Goal: Task Accomplishment & Management: Use online tool/utility

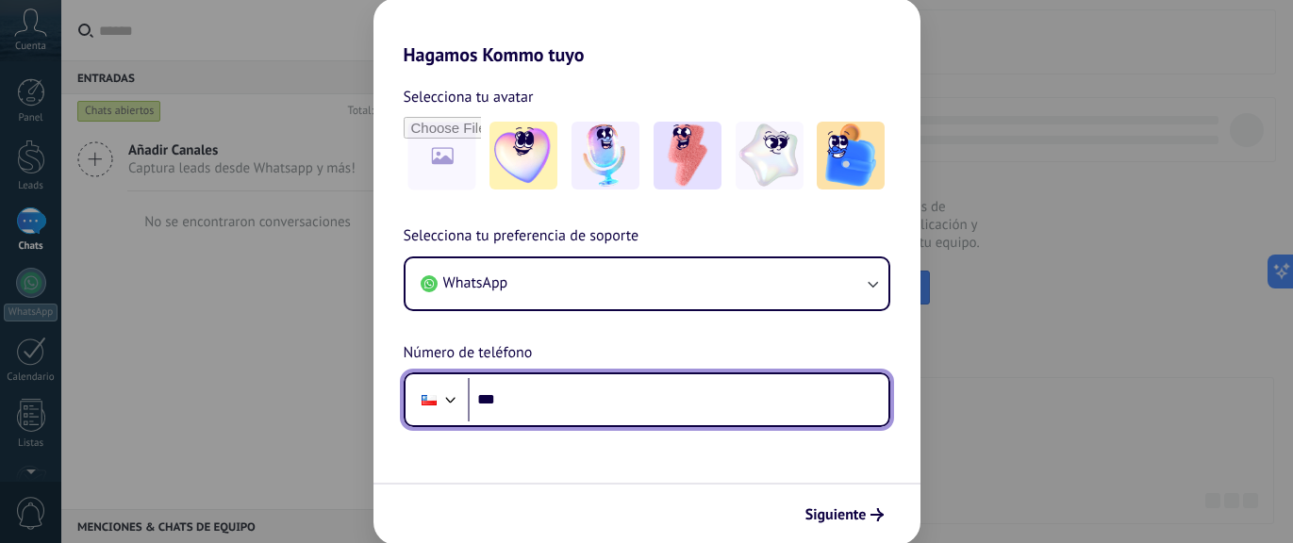
click at [571, 403] on input "***" at bounding box center [678, 399] width 421 height 43
type input "**********"
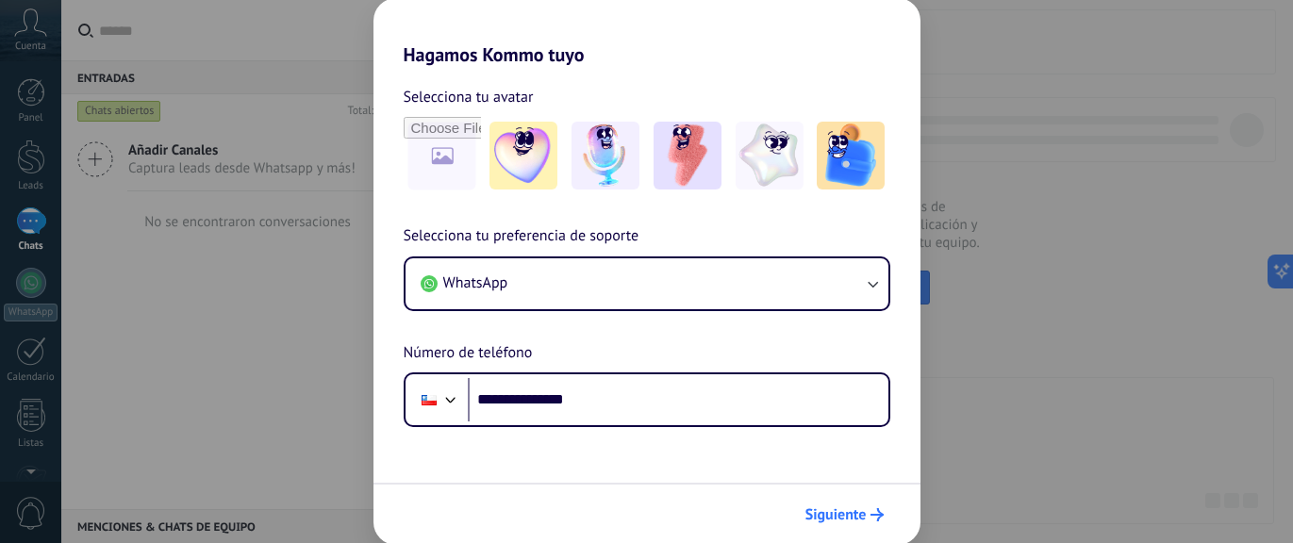
click at [854, 511] on span "Siguiente" at bounding box center [835, 514] width 61 height 13
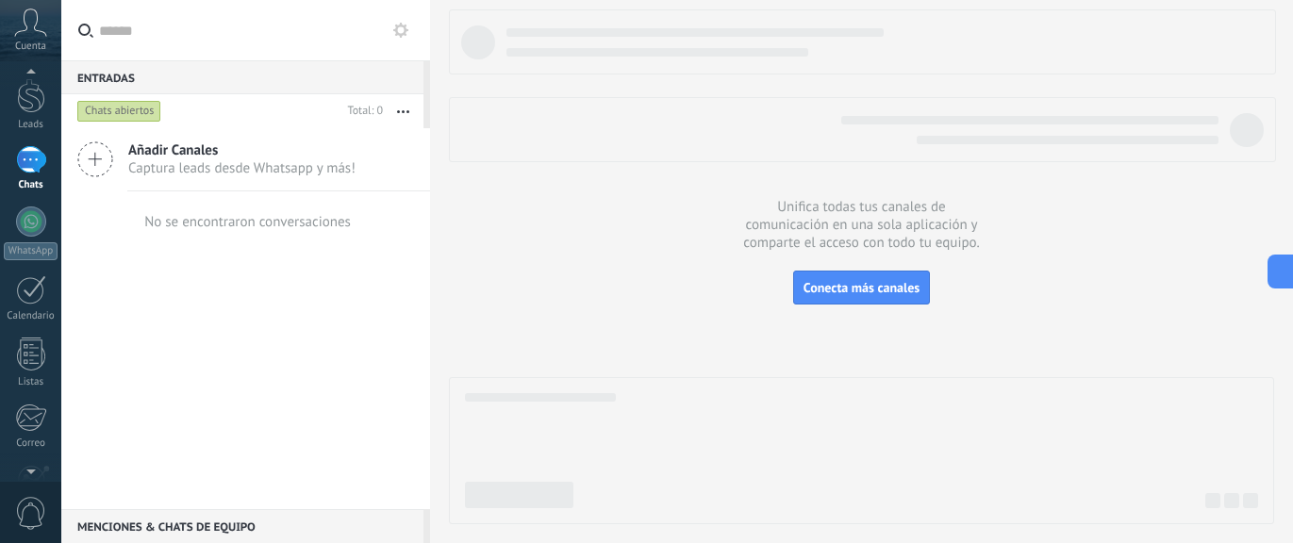
scroll to position [241, 0]
click at [38, 367] on div at bounding box center [31, 362] width 32 height 33
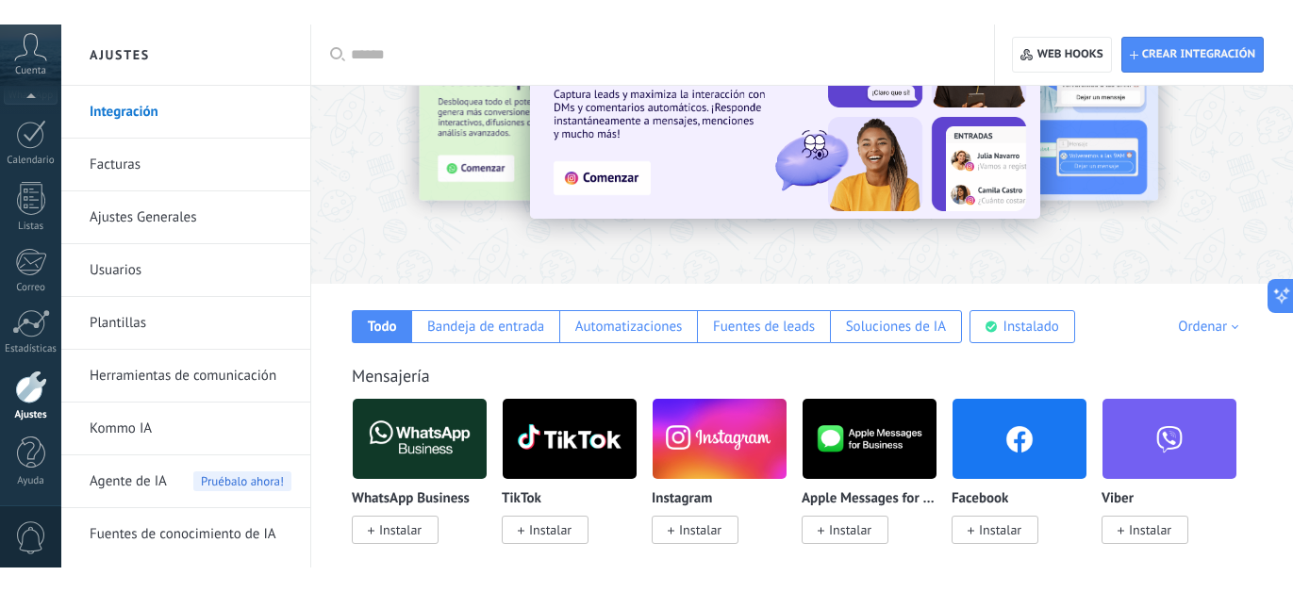
scroll to position [145, 0]
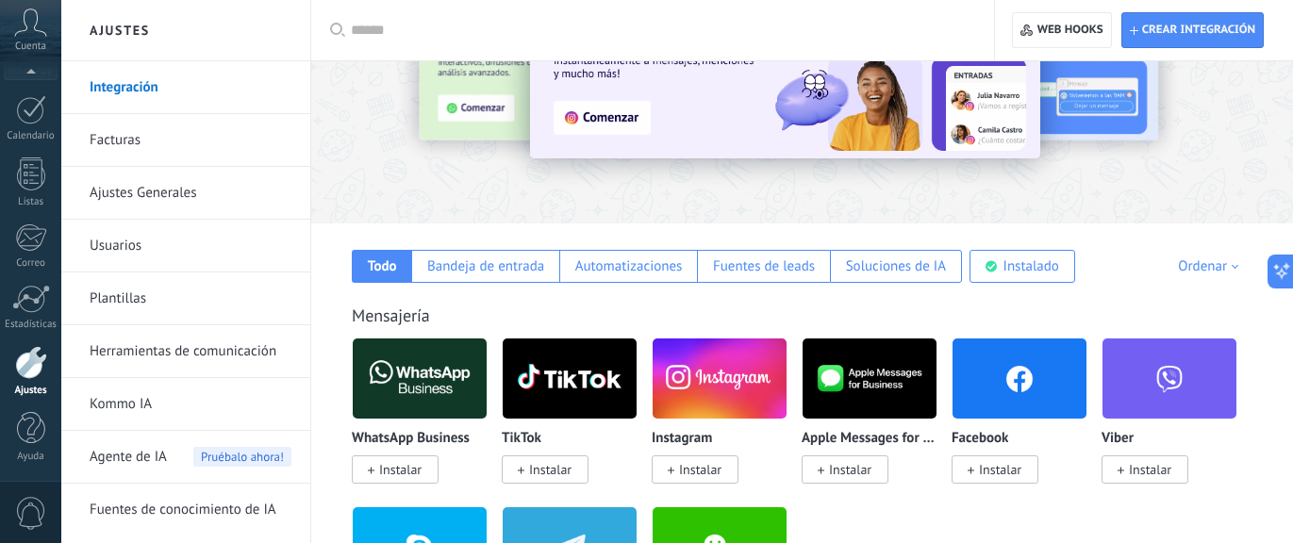
click at [1013, 375] on img at bounding box center [1019, 378] width 134 height 91
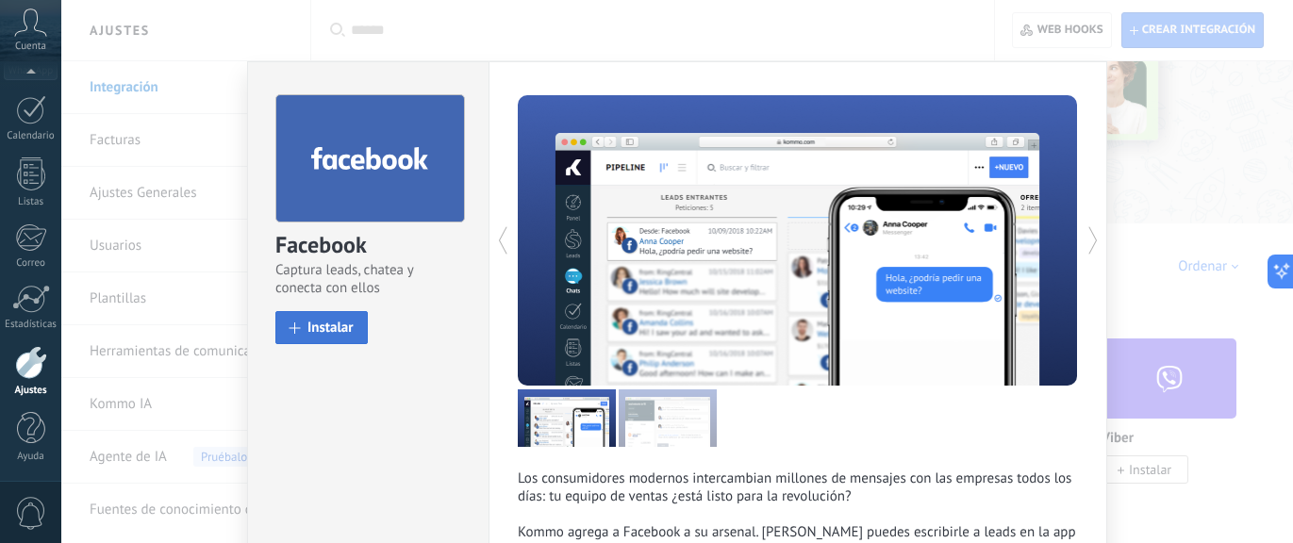
click at [328, 326] on span "Instalar" at bounding box center [330, 328] width 46 height 14
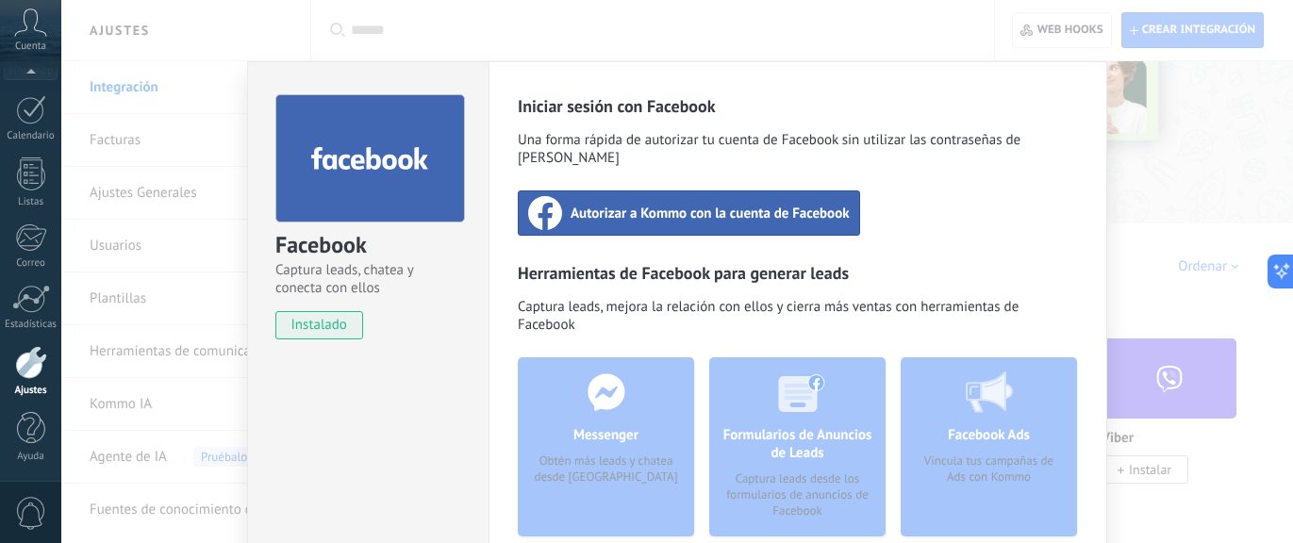
click at [706, 204] on span "Autorizar a Kommo con la cuenta de Facebook" at bounding box center [709, 213] width 279 height 19
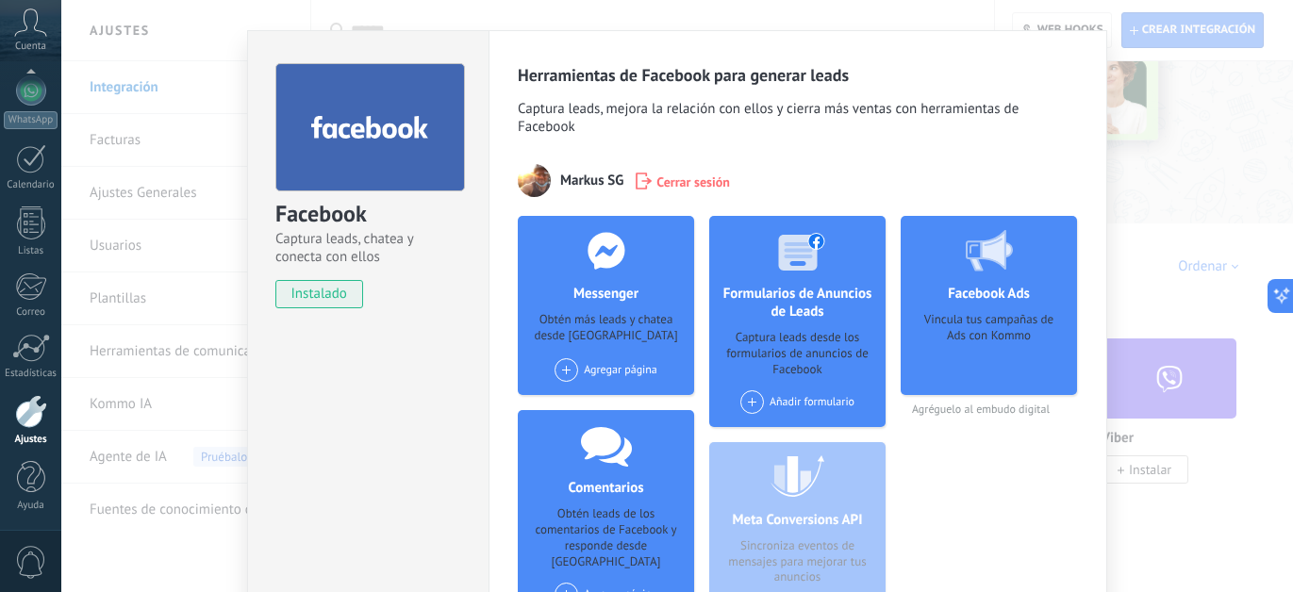
scroll to position [0, 0]
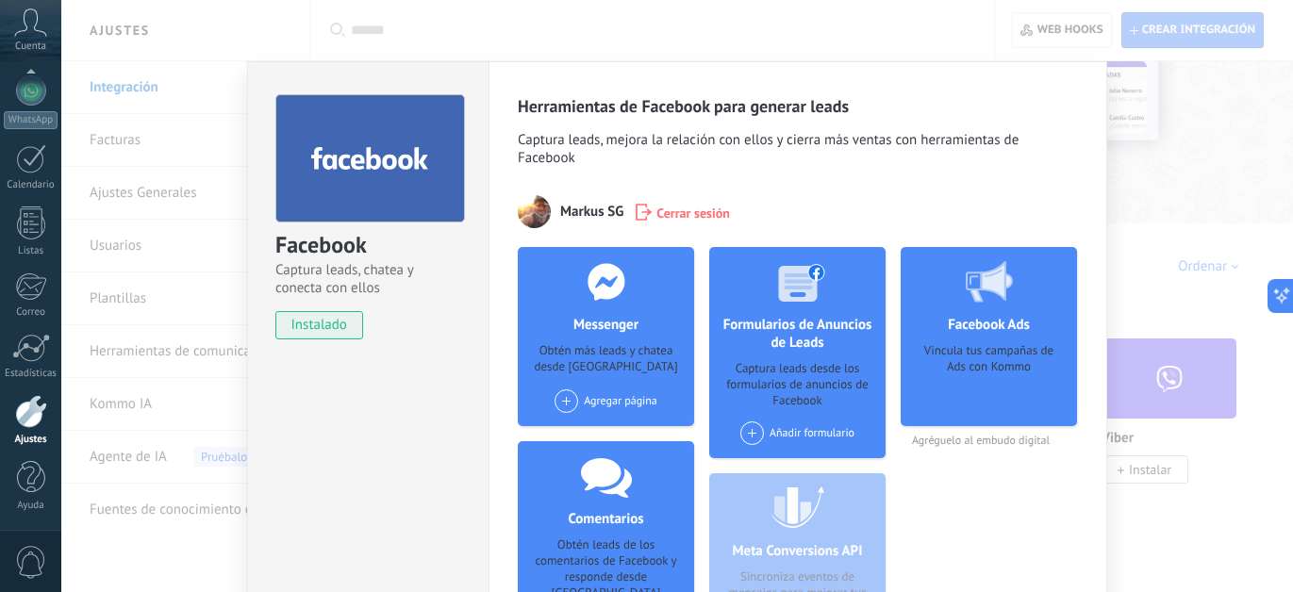
click at [362, 69] on div "Facebook Captura leads, chatea y conecta con ellos instalado Desinstalar" at bounding box center [368, 208] width 240 height 292
click at [1242, 222] on div "Facebook Captura leads, chatea y conecta con ellos instalado Desinstalar Herram…" at bounding box center [676, 296] width 1231 height 592
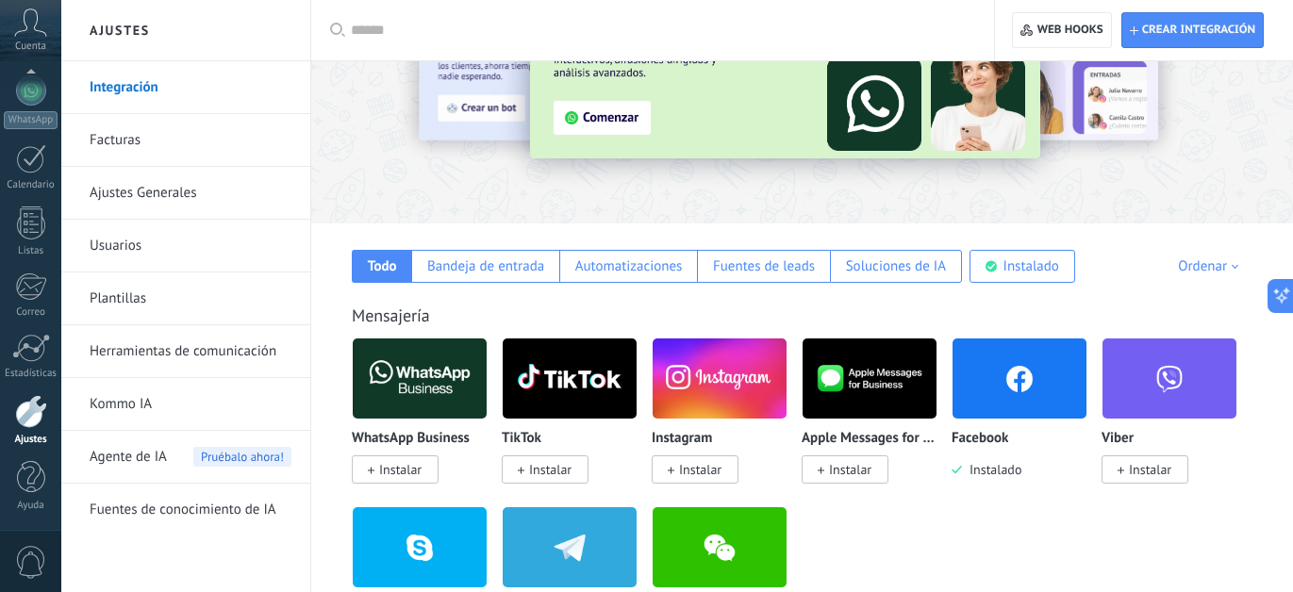
click at [409, 380] on img at bounding box center [420, 378] width 134 height 91
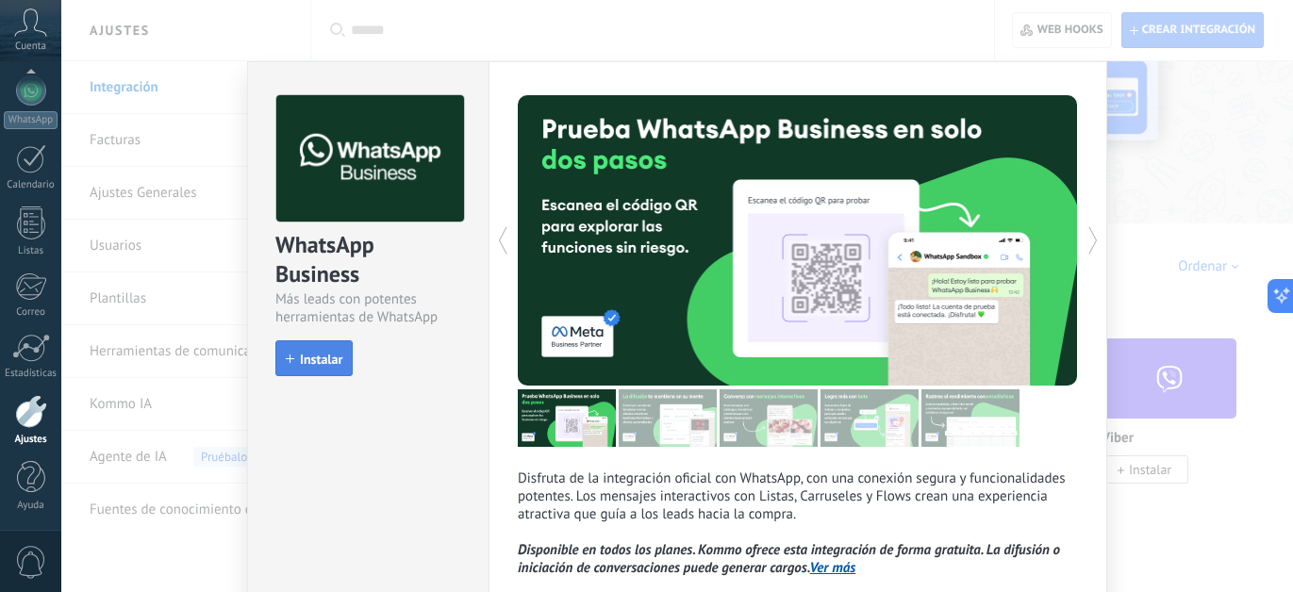
click at [317, 357] on span "Instalar" at bounding box center [321, 359] width 42 height 13
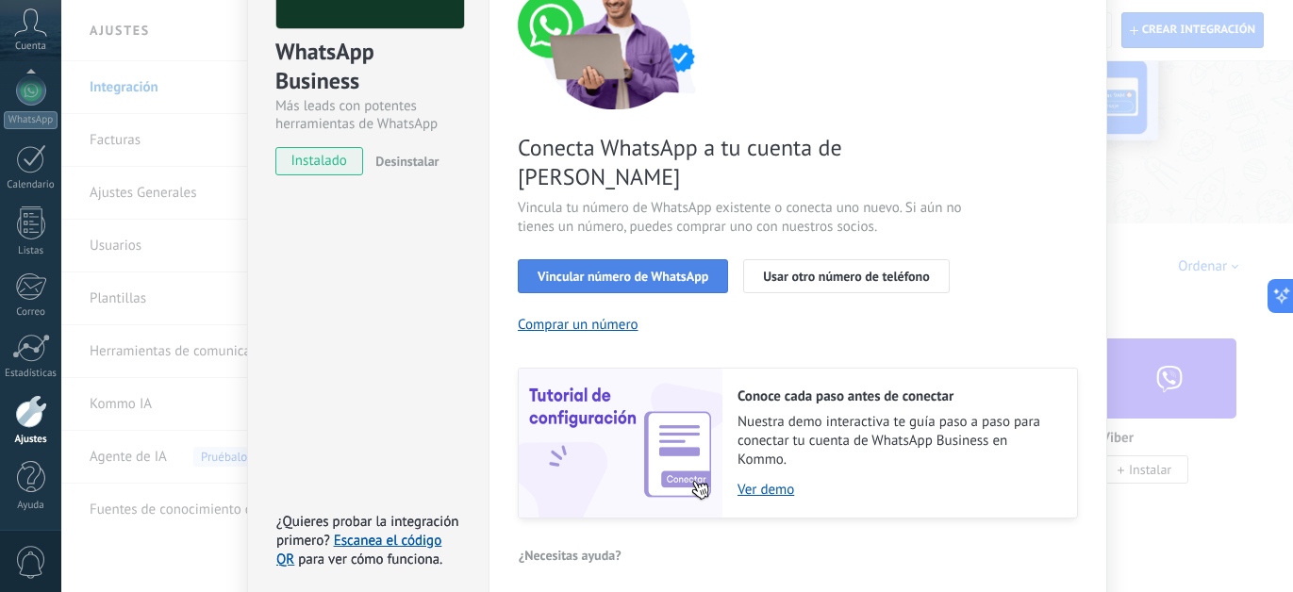
click at [623, 270] on span "Vincular número de WhatsApp" at bounding box center [622, 276] width 171 height 13
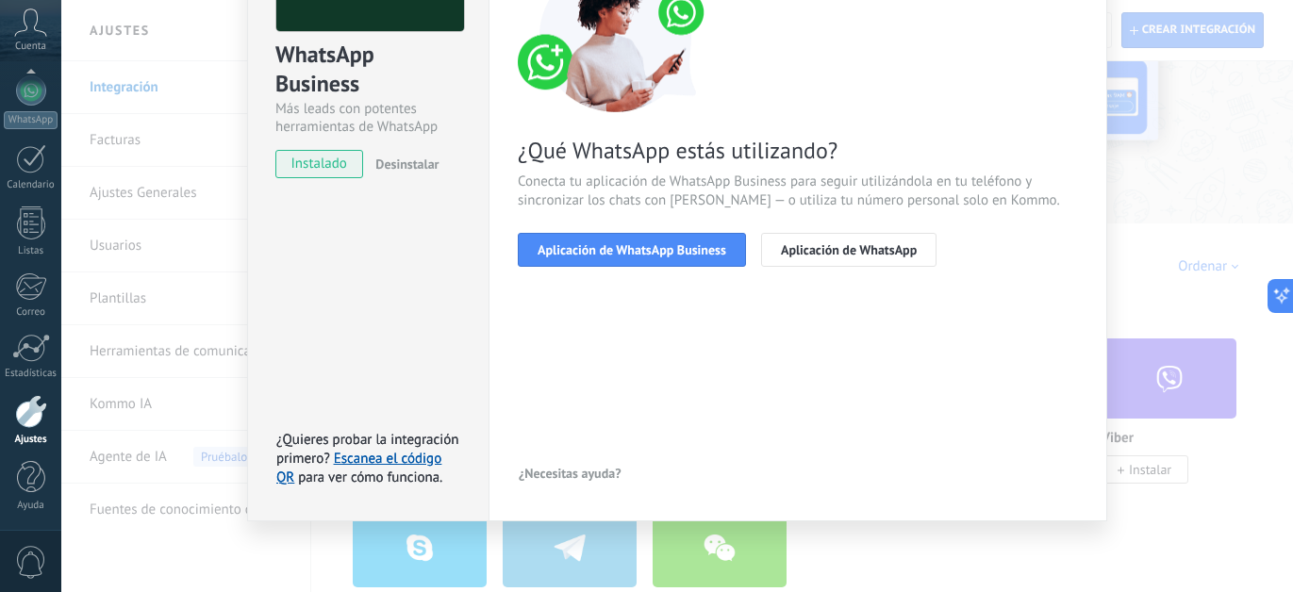
scroll to position [190, 0]
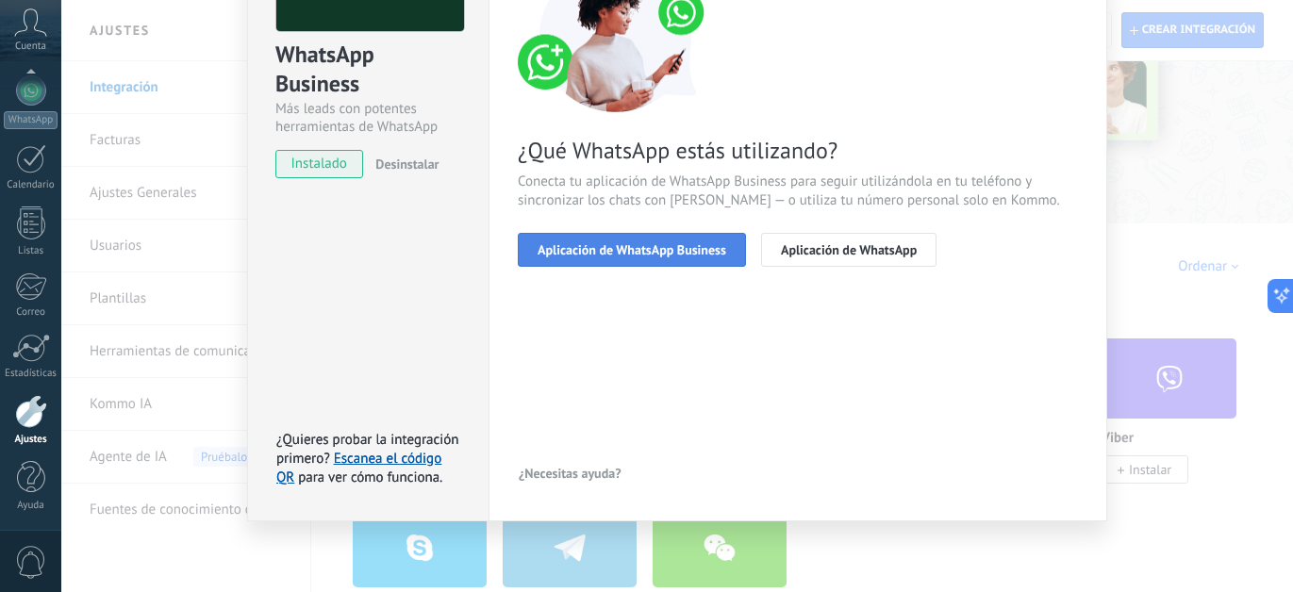
click at [662, 250] on span "Aplicación de WhatsApp Business" at bounding box center [631, 249] width 189 height 13
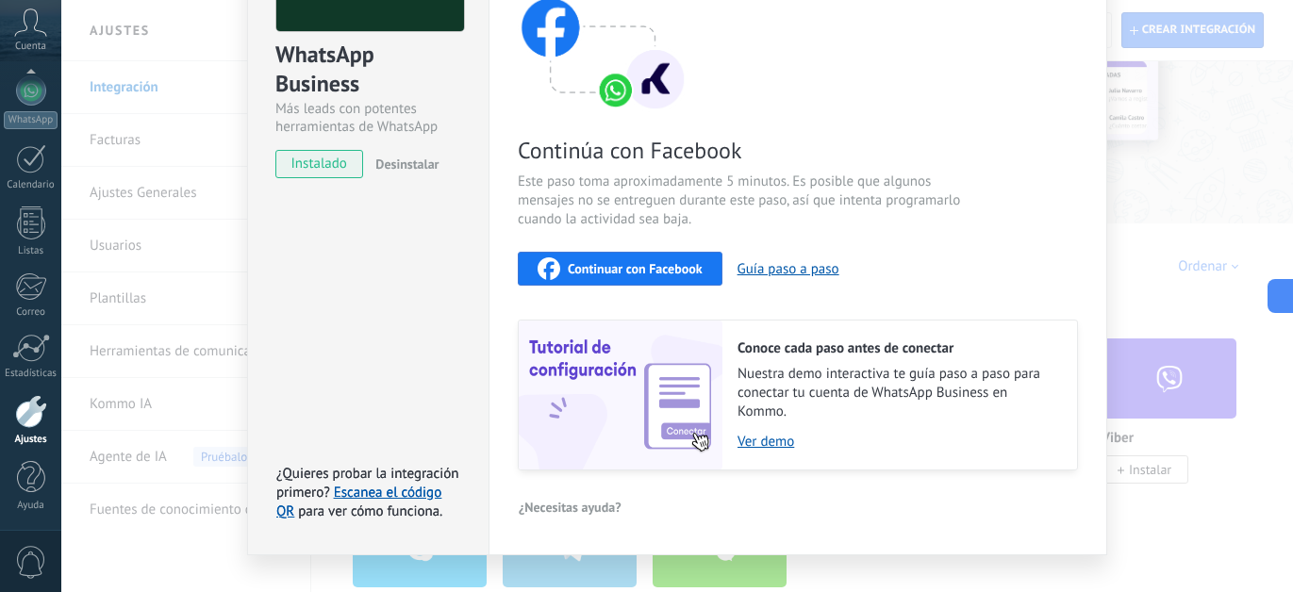
click at [658, 265] on span "Continuar con Facebook" at bounding box center [635, 268] width 135 height 13
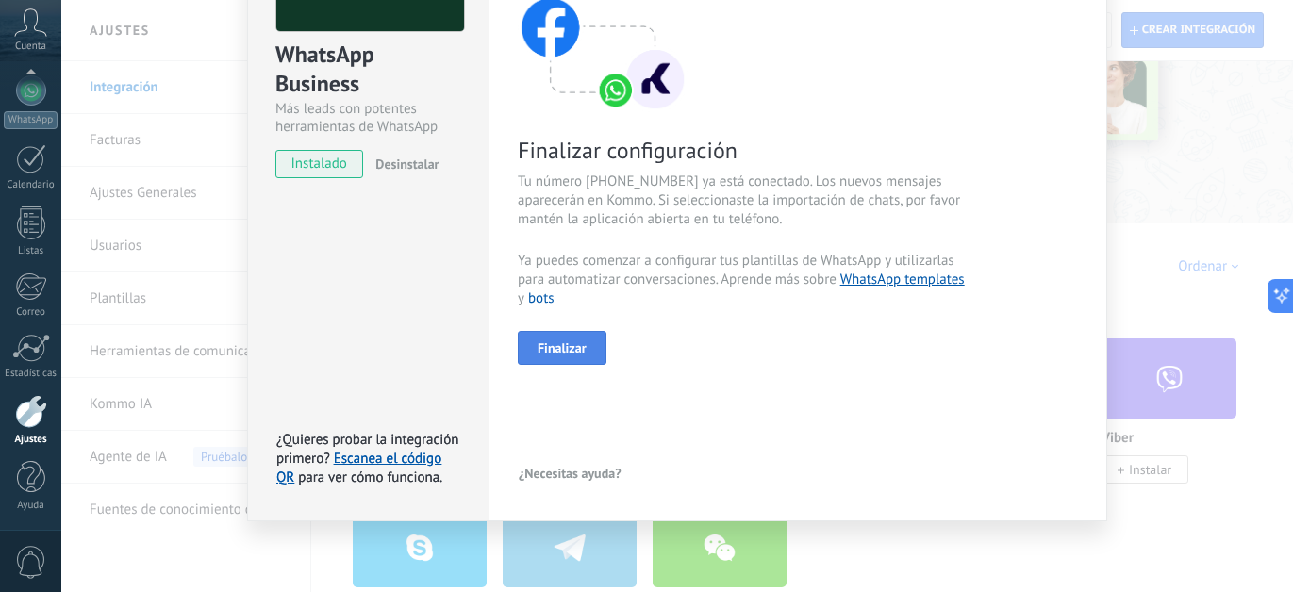
click at [563, 345] on span "Finalizar" at bounding box center [561, 347] width 49 height 13
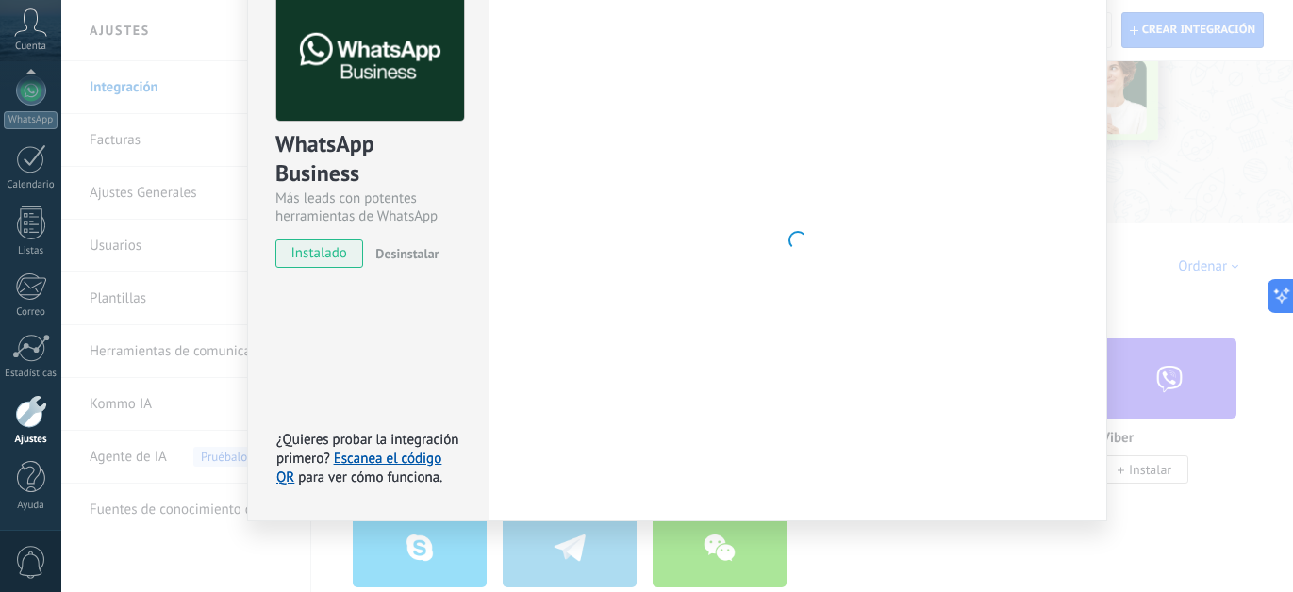
scroll to position [101, 0]
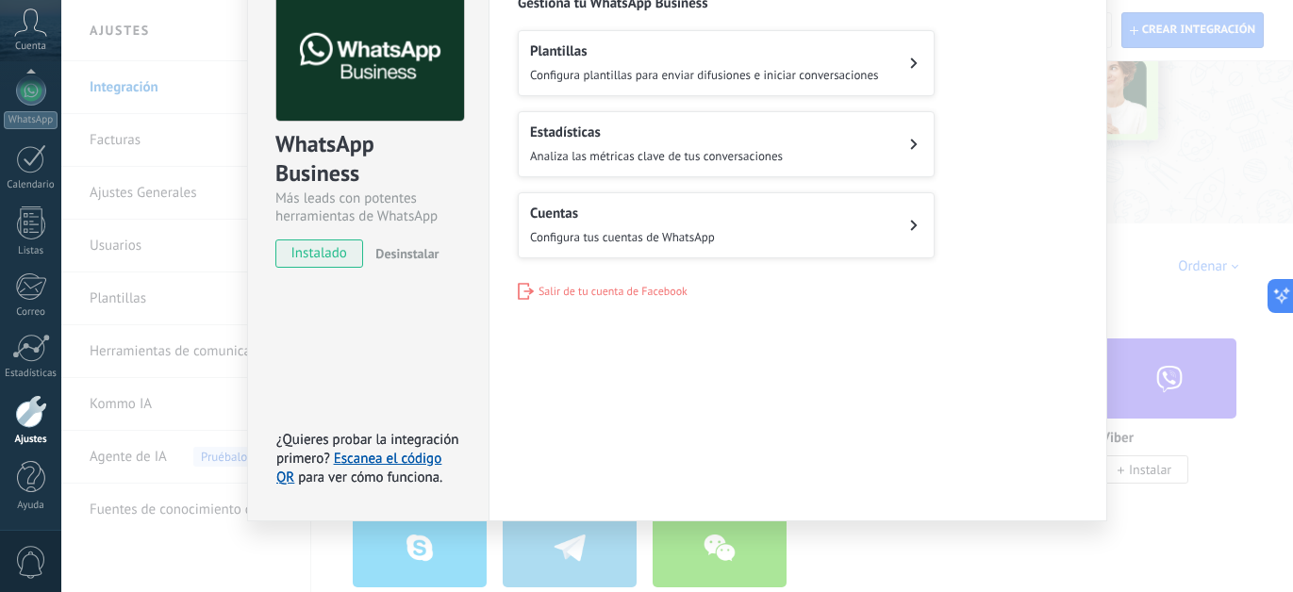
click at [230, 226] on div "WhatsApp Business Más leads con potentes herramientas de WhatsApp instalado Des…" at bounding box center [676, 296] width 1231 height 592
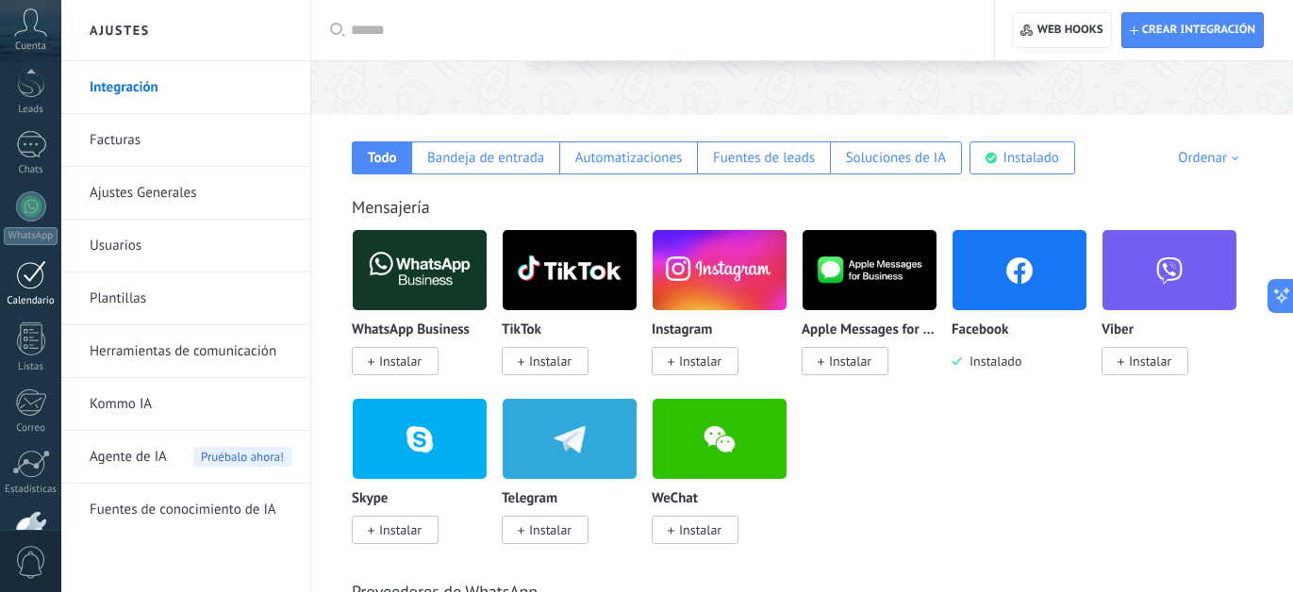
scroll to position [0, 0]
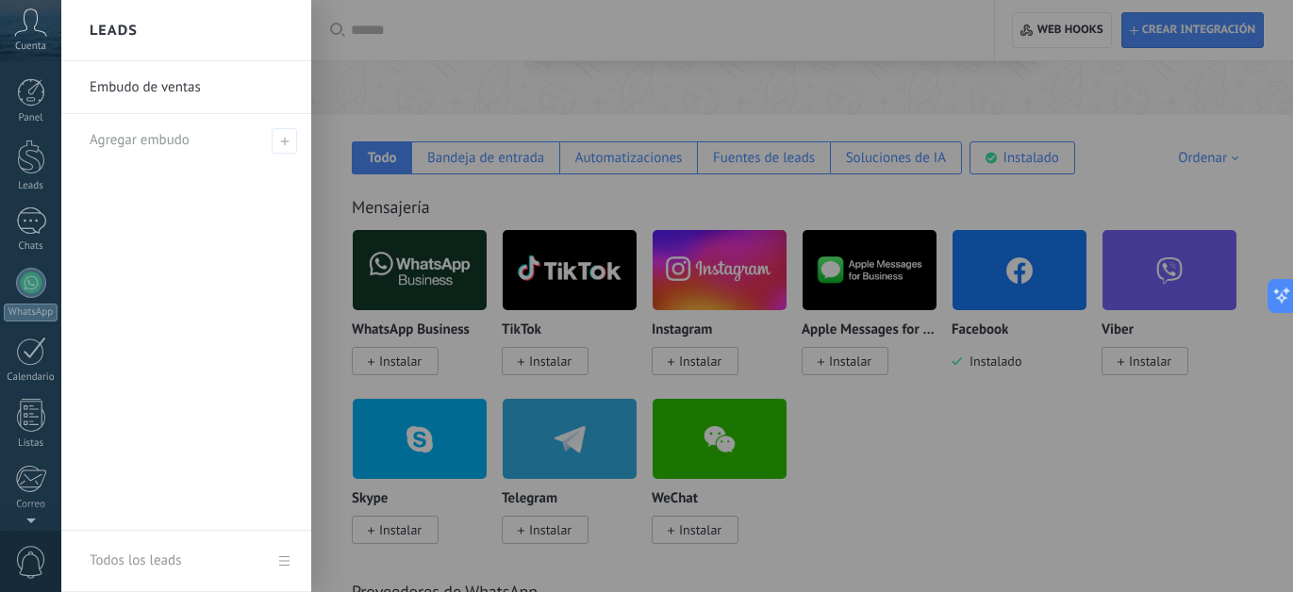
click at [139, 90] on link "Embudo de ventas" at bounding box center [191, 87] width 203 height 53
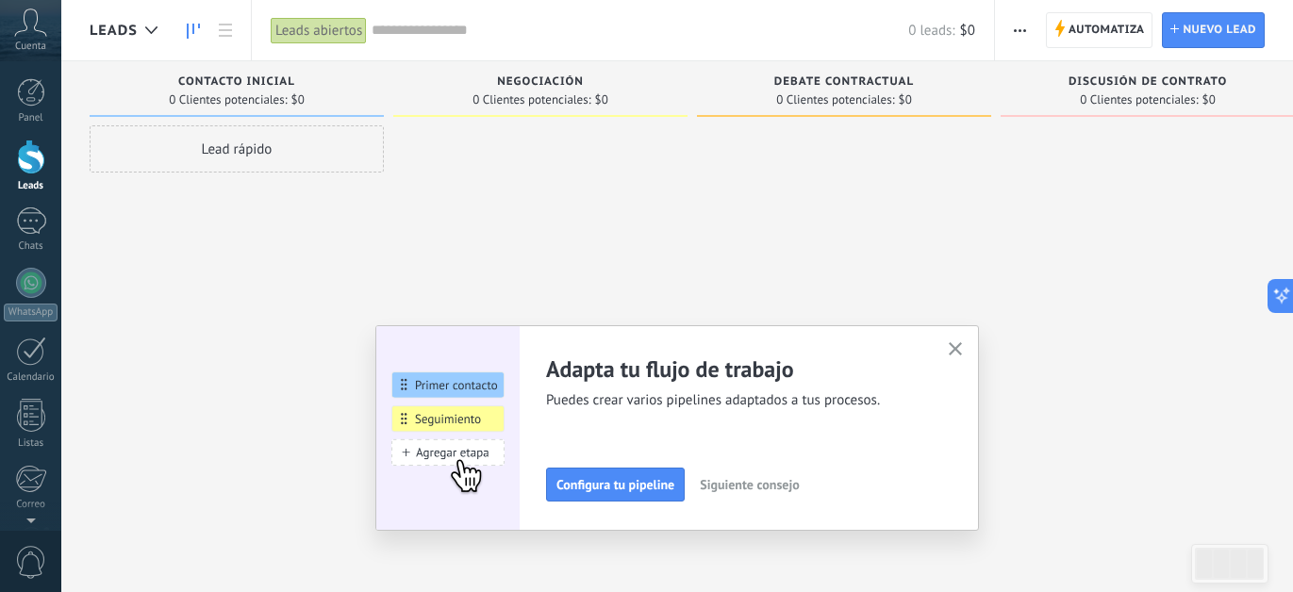
click at [957, 346] on use "button" at bounding box center [956, 349] width 14 height 14
